Goal: Complete application form

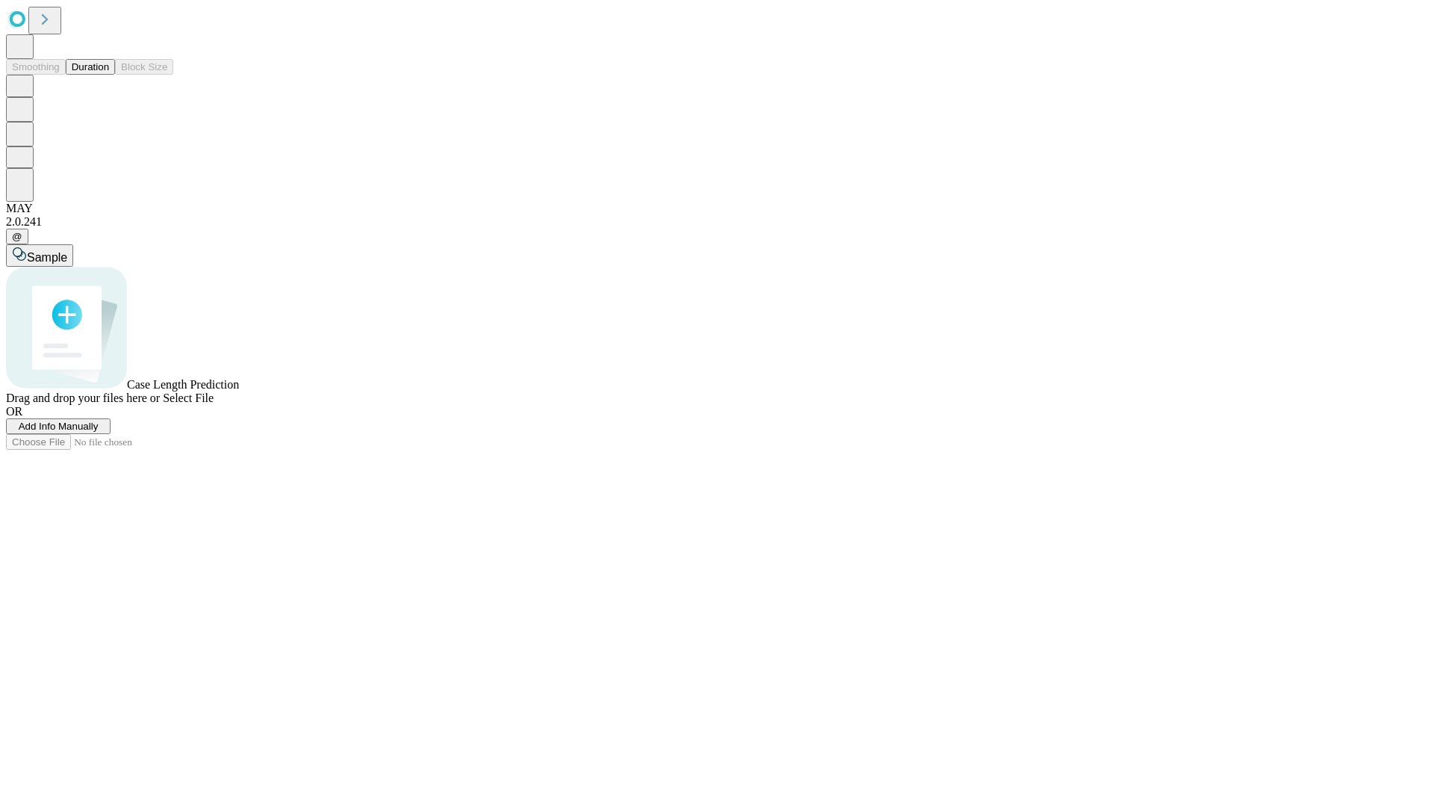
click at [109, 75] on button "Duration" at bounding box center [90, 67] width 49 height 16
click at [99, 432] on span "Add Info Manually" at bounding box center [59, 426] width 80 height 11
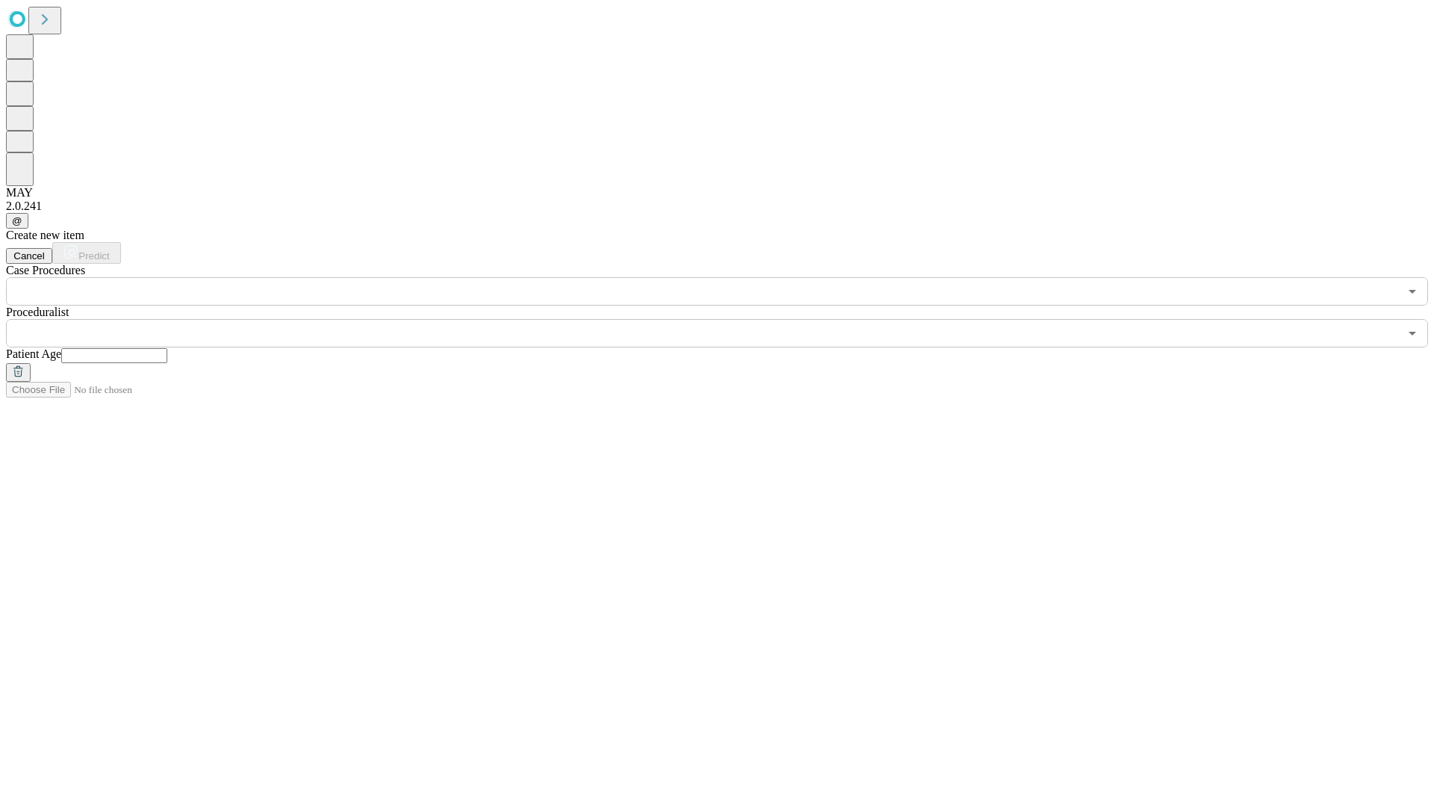
click at [167, 348] on input "text" at bounding box center [114, 355] width 106 height 15
type input "*"
click at [728, 319] on input "text" at bounding box center [702, 333] width 1393 height 28
